Goal: Task Accomplishment & Management: Use online tool/utility

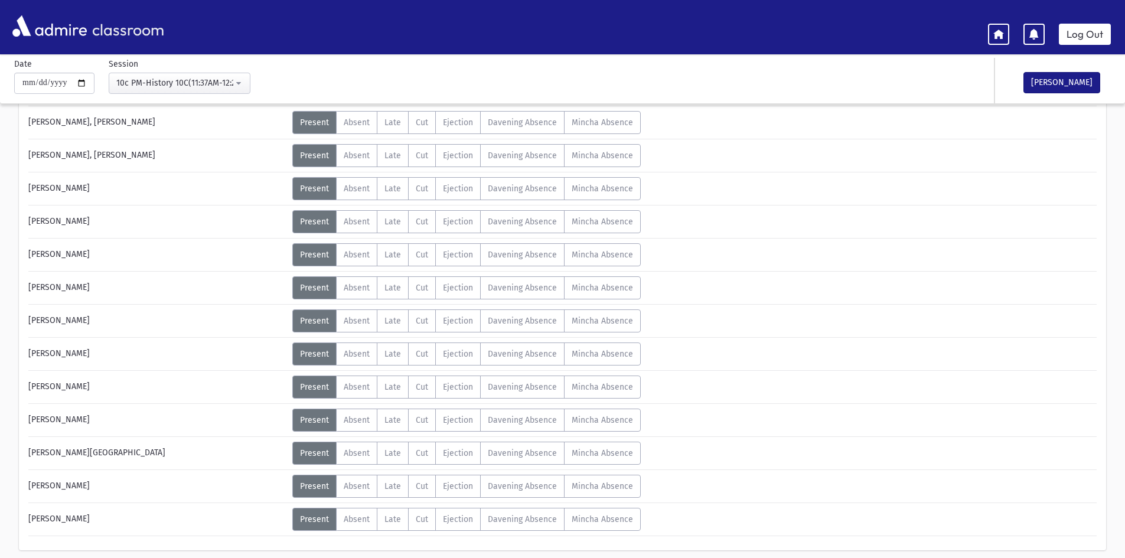
scroll to position [458, 0]
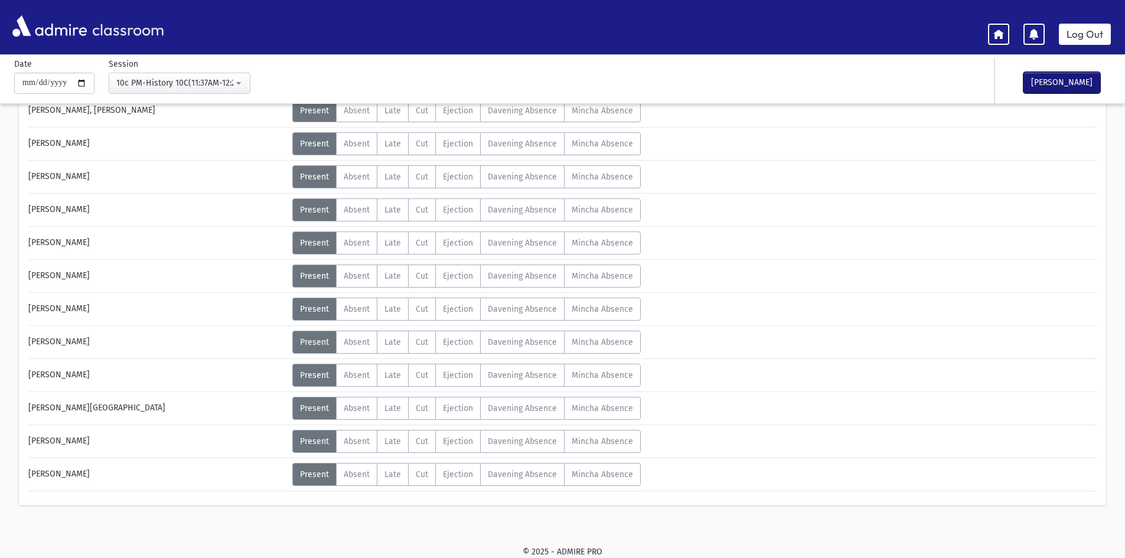
click at [1072, 88] on button "[PERSON_NAME]" at bounding box center [1062, 82] width 77 height 21
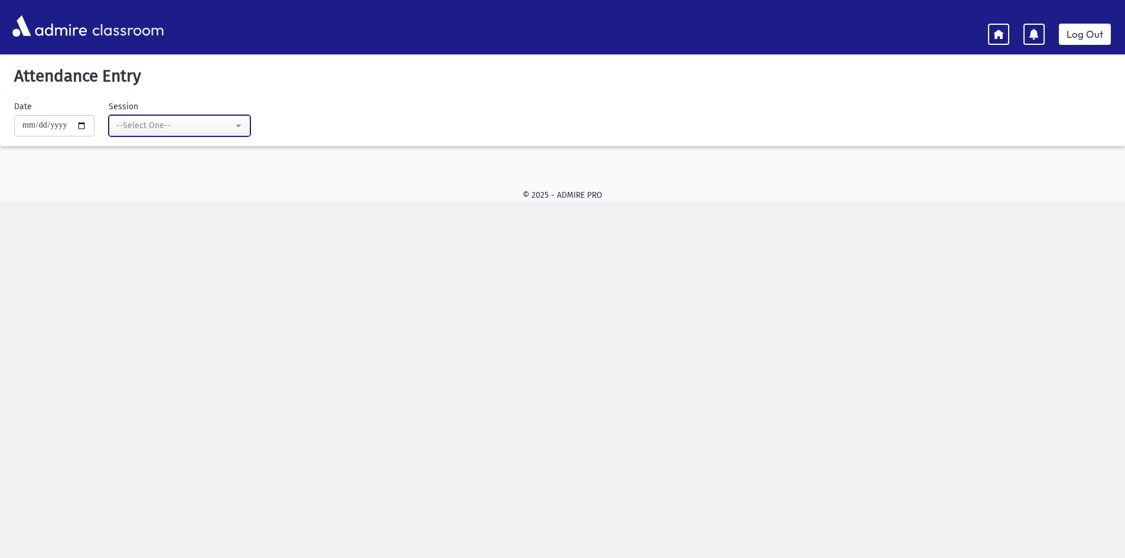
click at [219, 118] on button "--Select One--" at bounding box center [180, 125] width 142 height 21
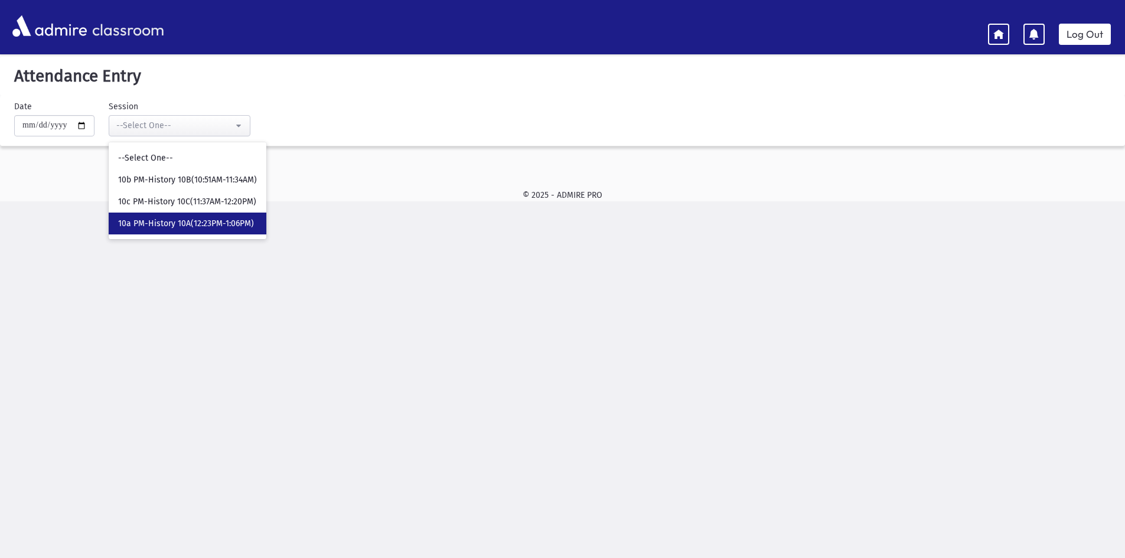
click at [206, 224] on span "10a PM-History 10A(12:23PM-1:06PM)" at bounding box center [186, 224] width 136 height 12
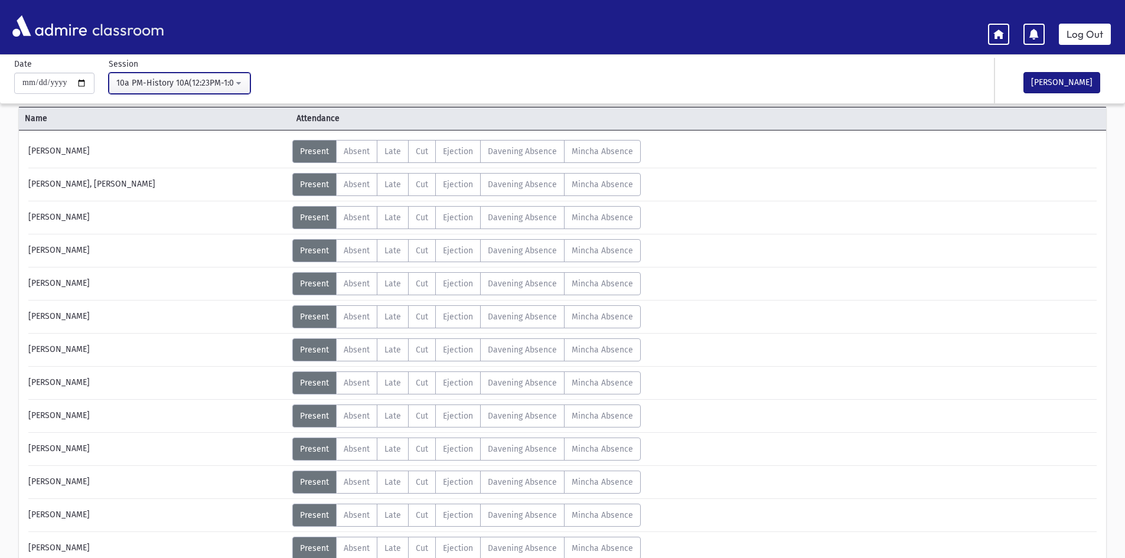
scroll to position [5, 0]
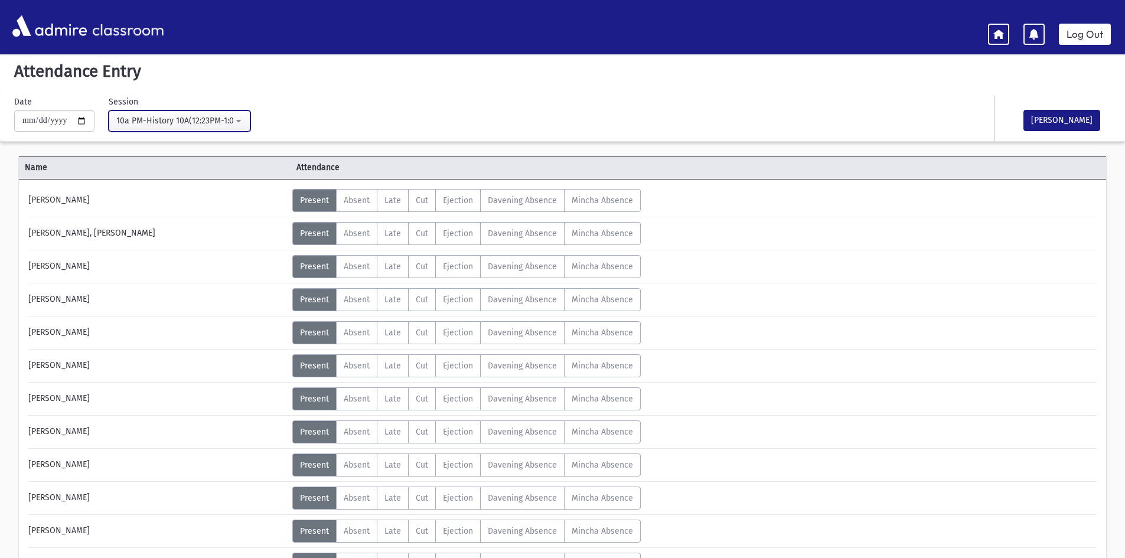
click at [134, 117] on div "10a PM-History 10A(12:23PM-1:06PM)" at bounding box center [174, 121] width 117 height 12
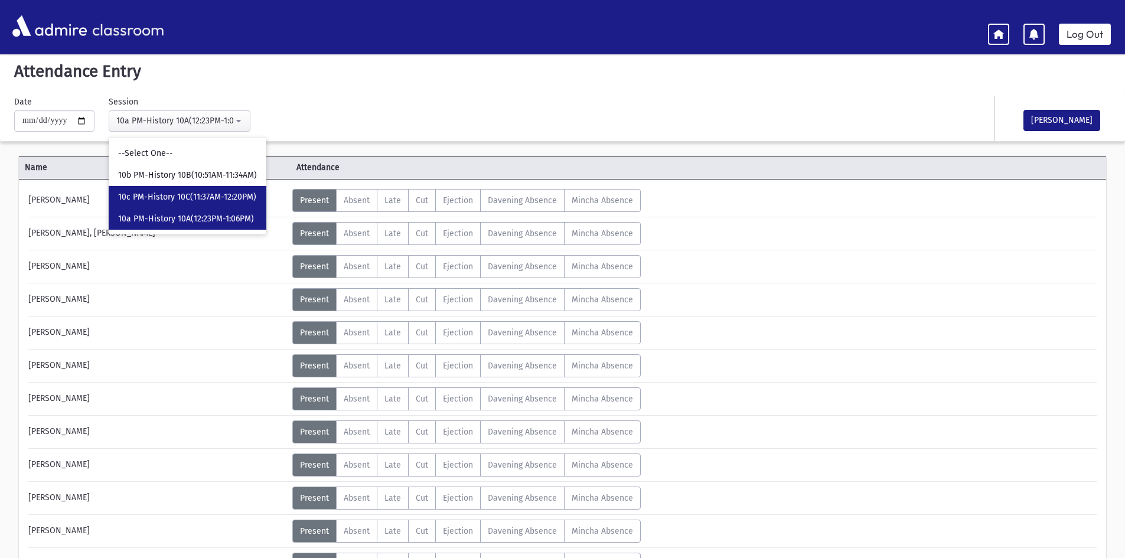
click at [154, 206] on link "10c PM-History 10C(11:37AM-12:20PM)" at bounding box center [188, 197] width 158 height 22
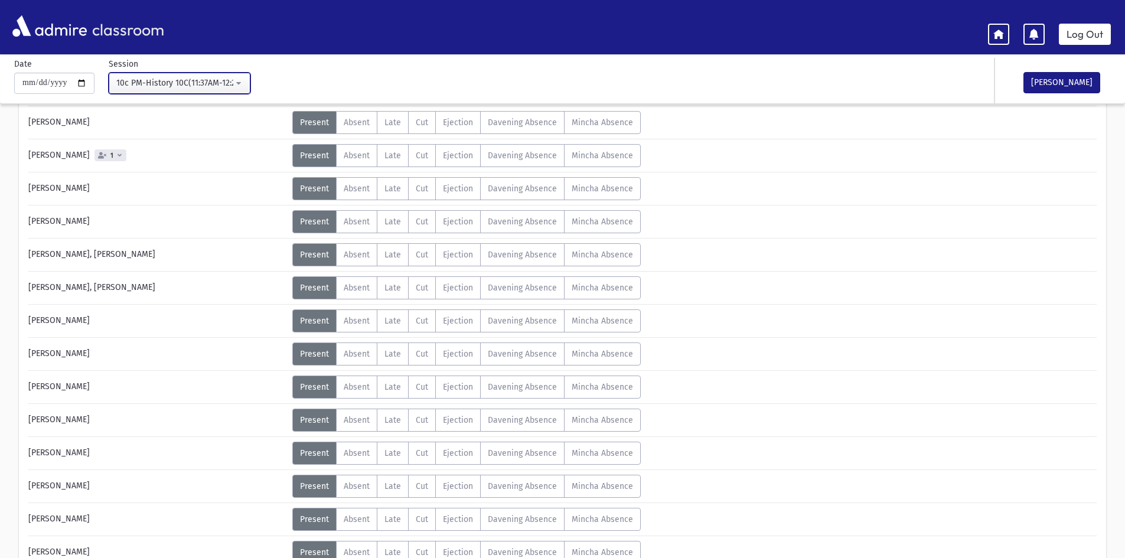
scroll to position [458, 0]
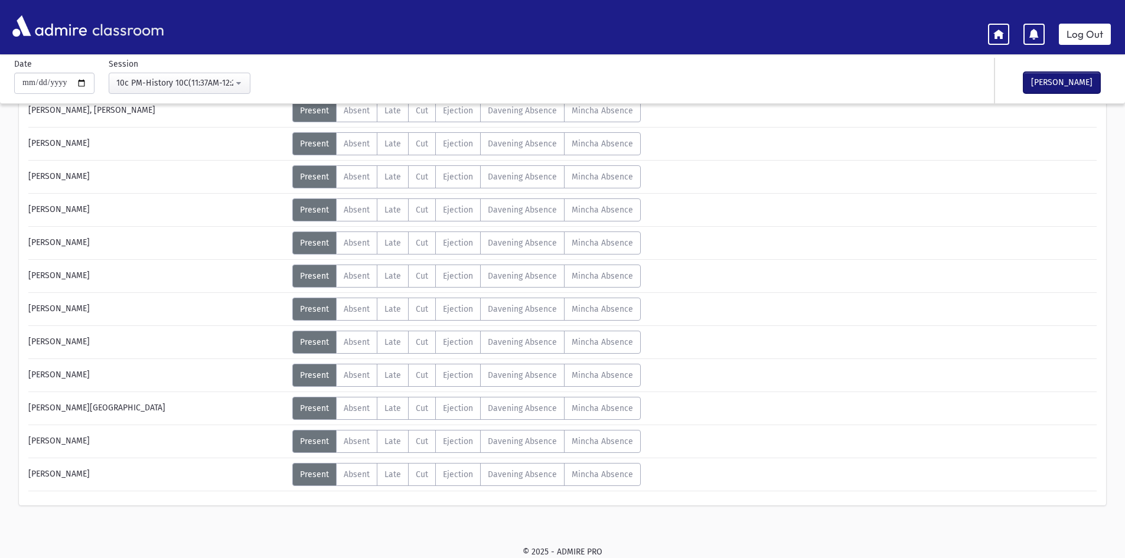
click at [1070, 83] on button "[PERSON_NAME]" at bounding box center [1062, 82] width 77 height 21
click at [139, 89] on div "10c PM-History 10C(11:37AM-12:20PM)" at bounding box center [174, 83] width 117 height 12
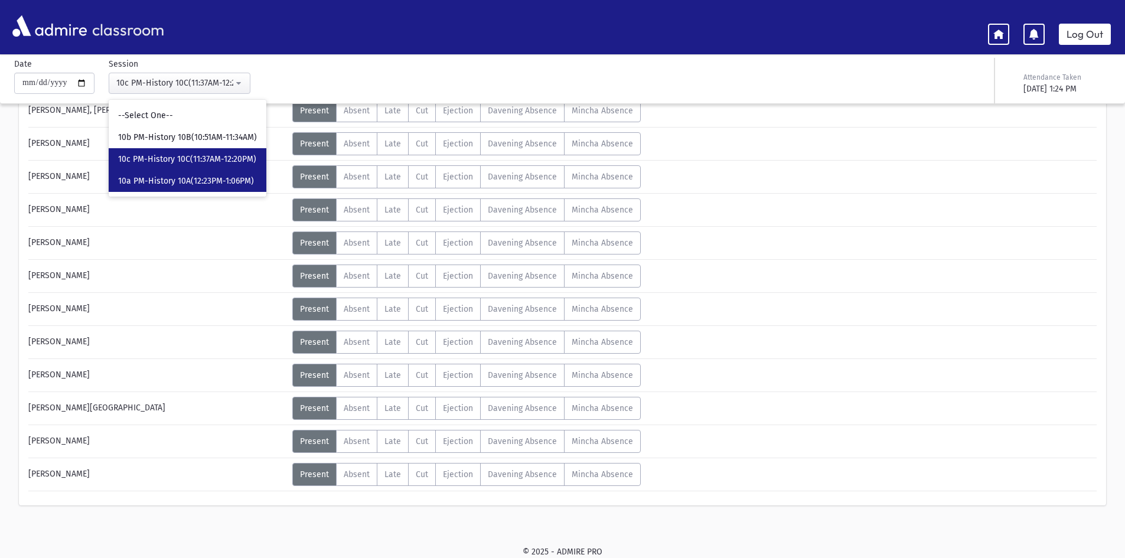
click at [183, 184] on span "10a PM-History 10A(12:23PM-1:06PM)" at bounding box center [186, 181] width 136 height 12
select select "****"
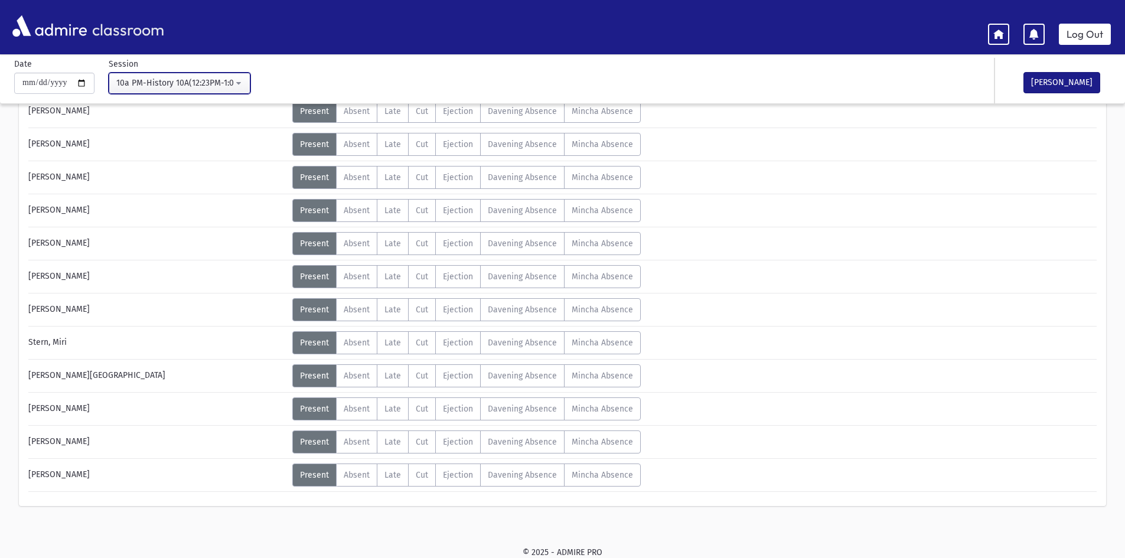
scroll to position [359, 0]
click at [1080, 86] on button "[PERSON_NAME]" at bounding box center [1062, 82] width 77 height 21
